Goal: Find contact information: Find contact information

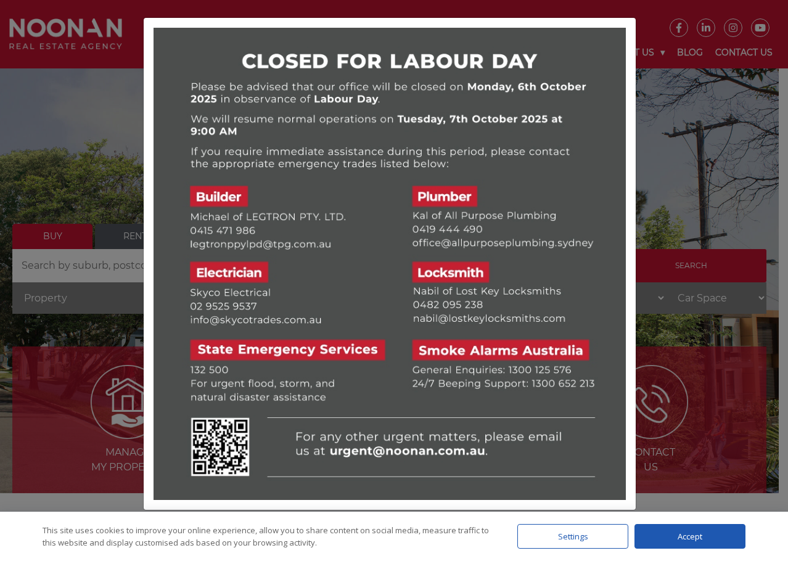
drag, startPoint x: 697, startPoint y: 535, endPoint x: 652, endPoint y: 359, distance: 181.4
click at [697, 535] on div "Accept" at bounding box center [689, 536] width 111 height 25
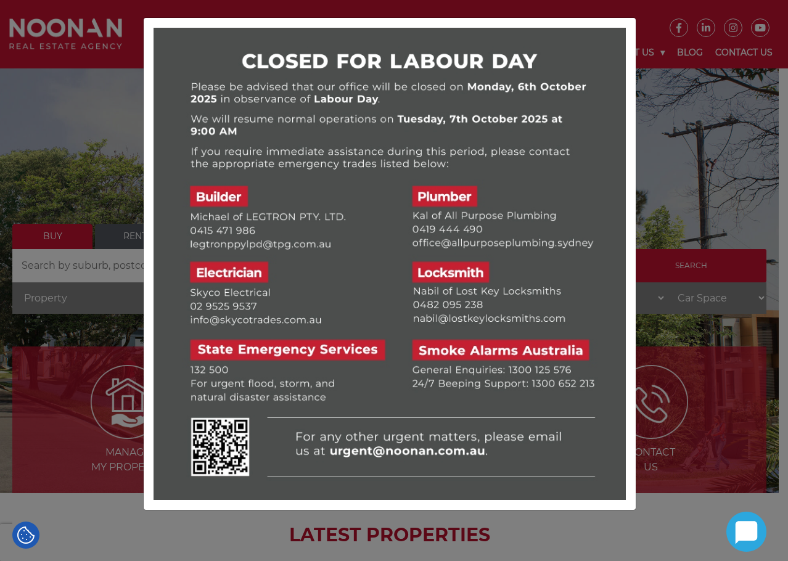
click at [646, 537] on div at bounding box center [394, 280] width 788 height 561
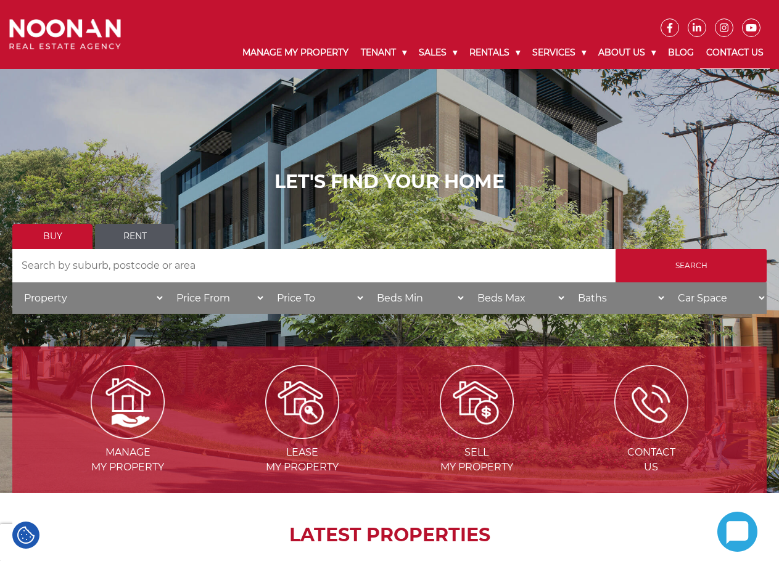
click at [723, 50] on link "Contact Us" at bounding box center [735, 53] width 70 height 32
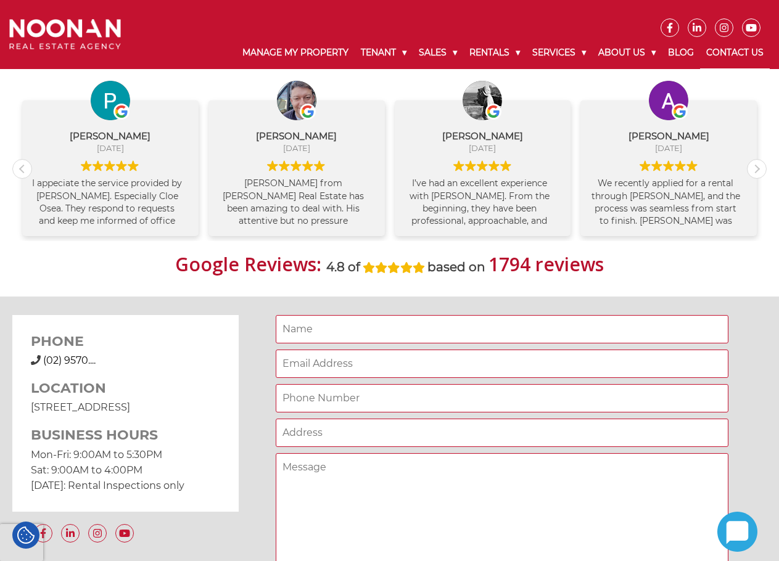
scroll to position [802, 0]
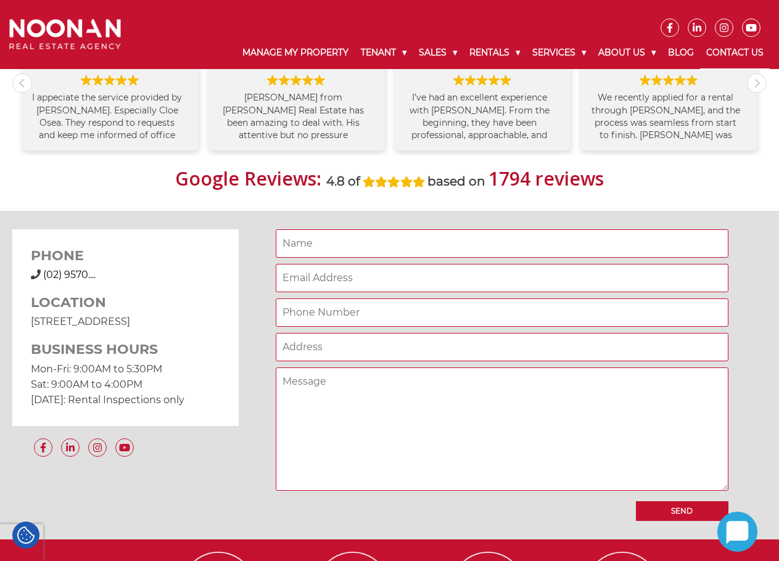
click at [77, 280] on span "(02) 9570...." at bounding box center [69, 275] width 52 height 12
